Goal: Task Accomplishment & Management: Manage account settings

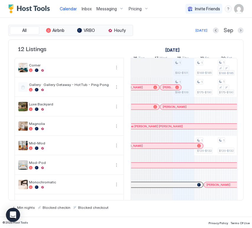
scroll to position [0, 315]
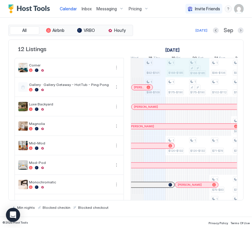
drag, startPoint x: 175, startPoint y: 72, endPoint x: 202, endPoint y: 70, distance: 27.8
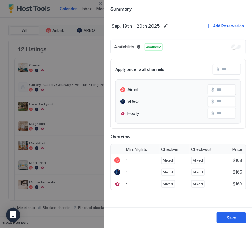
click at [229, 69] on input "Input Field" at bounding box center [242, 69] width 47 height 10
type input "*"
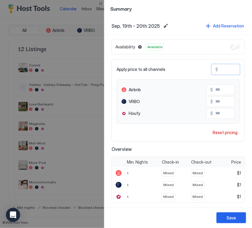
type input "**"
type input "***"
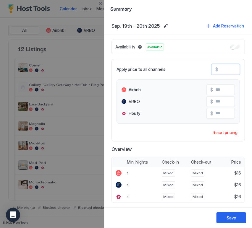
type input "***"
click at [219, 101] on input "***" at bounding box center [236, 102] width 47 height 10
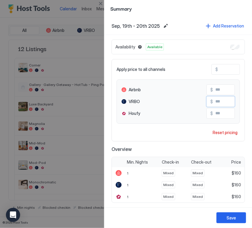
click at [219, 101] on input "***" at bounding box center [236, 102] width 47 height 10
type input "***"
click at [228, 221] on div "Save" at bounding box center [230, 218] width 9 height 6
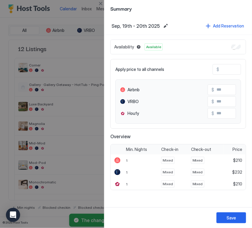
type input "***"
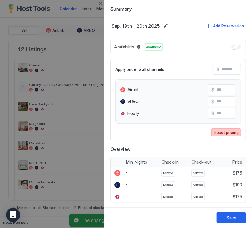
click at [228, 135] on div "Reset pricing" at bounding box center [226, 132] width 25 height 6
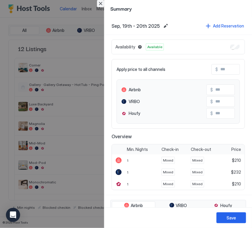
click at [101, 3] on button "Close" at bounding box center [100, 3] width 7 height 7
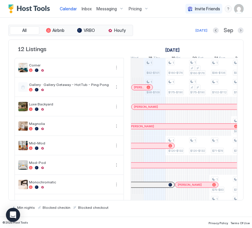
click at [113, 7] on span "Messaging" at bounding box center [106, 8] width 20 height 5
click at [137, 7] on div at bounding box center [126, 114] width 252 height 228
click at [138, 7] on span "Pricing" at bounding box center [135, 8] width 13 height 5
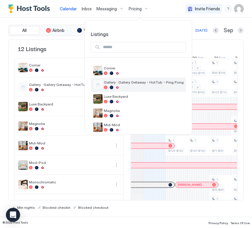
click at [129, 83] on span "Gallery · Gallery Getaway - HotTub - Ping Pong" at bounding box center [144, 82] width 80 height 4
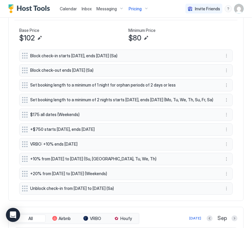
scroll to position [328, 0]
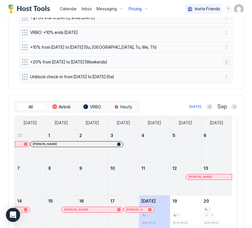
click at [223, 64] on button "More options" at bounding box center [226, 62] width 7 height 7
click at [226, 93] on div "Delete" at bounding box center [229, 91] width 17 height 4
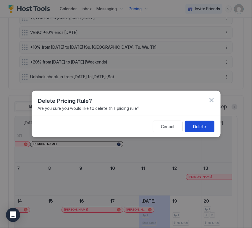
click at [210, 126] on button "Delete" at bounding box center [200, 127] width 30 height 12
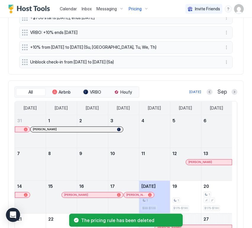
scroll to position [314, 0]
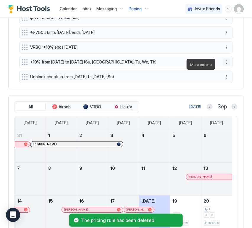
click at [223, 64] on button "More options" at bounding box center [226, 62] width 7 height 7
click at [231, 90] on span "Delete" at bounding box center [232, 91] width 11 height 4
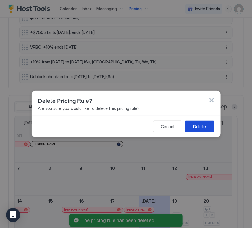
click at [205, 123] on button "Delete" at bounding box center [200, 127] width 30 height 12
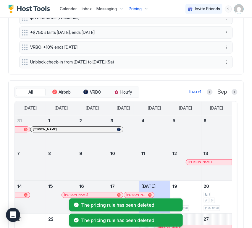
scroll to position [299, 0]
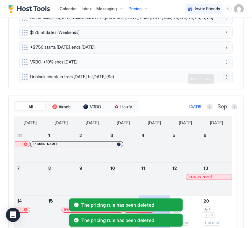
click at [223, 80] on button "More options" at bounding box center [226, 76] width 7 height 7
click at [227, 106] on span "Delete" at bounding box center [232, 106] width 11 height 4
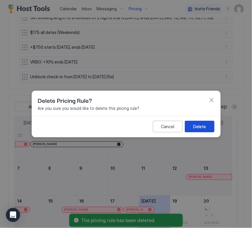
click at [195, 129] on div "Delete" at bounding box center [199, 127] width 13 height 6
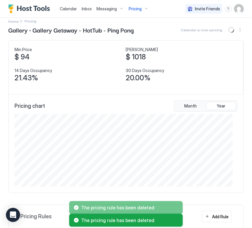
scroll to position [0, 0]
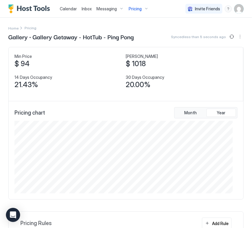
click at [68, 9] on span "Calendar" at bounding box center [68, 8] width 17 height 5
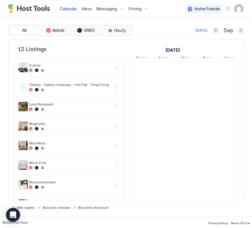
scroll to position [0, 328]
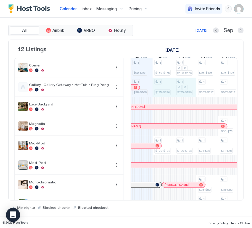
drag, startPoint x: 168, startPoint y: 89, endPoint x: 188, endPoint y: 89, distance: 19.8
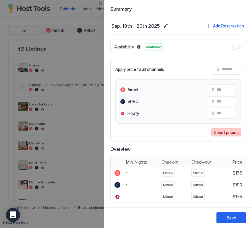
click at [241, 132] on button "Reset pricing" at bounding box center [226, 133] width 30 height 8
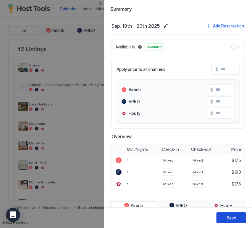
click at [234, 220] on div "Save" at bounding box center [230, 218] width 9 height 6
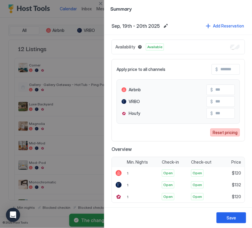
click at [223, 133] on div "Reset pricing" at bounding box center [225, 132] width 25 height 6
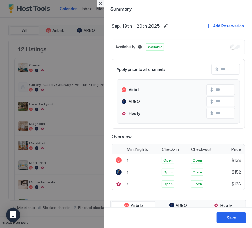
click at [102, 7] on div at bounding box center [126, 114] width 252 height 228
click at [101, 4] on button "Close" at bounding box center [100, 3] width 7 height 7
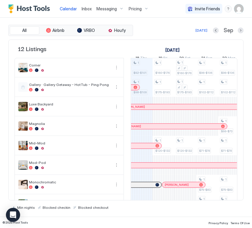
scroll to position [66, 0]
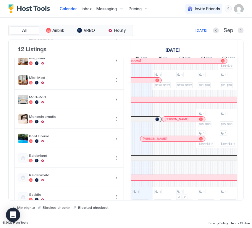
click at [183, 122] on div at bounding box center [183, 119] width 5 height 5
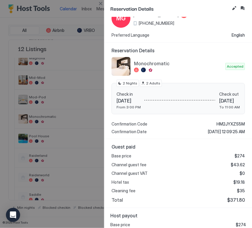
scroll to position [0, 0]
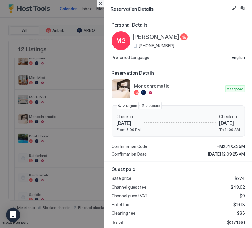
click at [101, 3] on button "Close" at bounding box center [100, 3] width 7 height 7
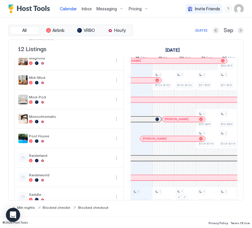
click at [0, 0] on div at bounding box center [0, 0] width 0 height 0
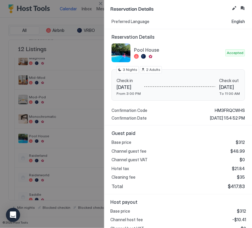
scroll to position [70, 0]
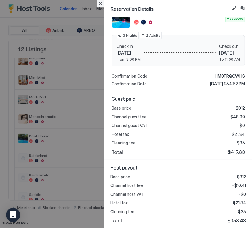
click at [102, 6] on button "Close" at bounding box center [100, 3] width 7 height 7
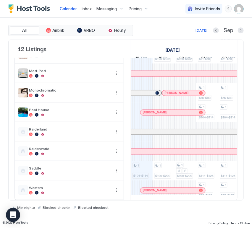
scroll to position [101, 0]
click at [169, 188] on div at bounding box center [171, 190] width 5 height 5
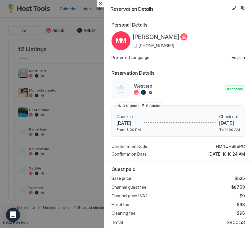
click at [103, 3] on button "Close" at bounding box center [100, 3] width 7 height 7
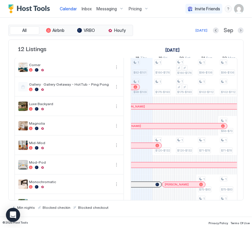
scroll to position [0, 0]
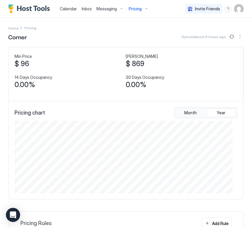
scroll to position [73, 218]
